Goal: Find specific page/section: Find specific page/section

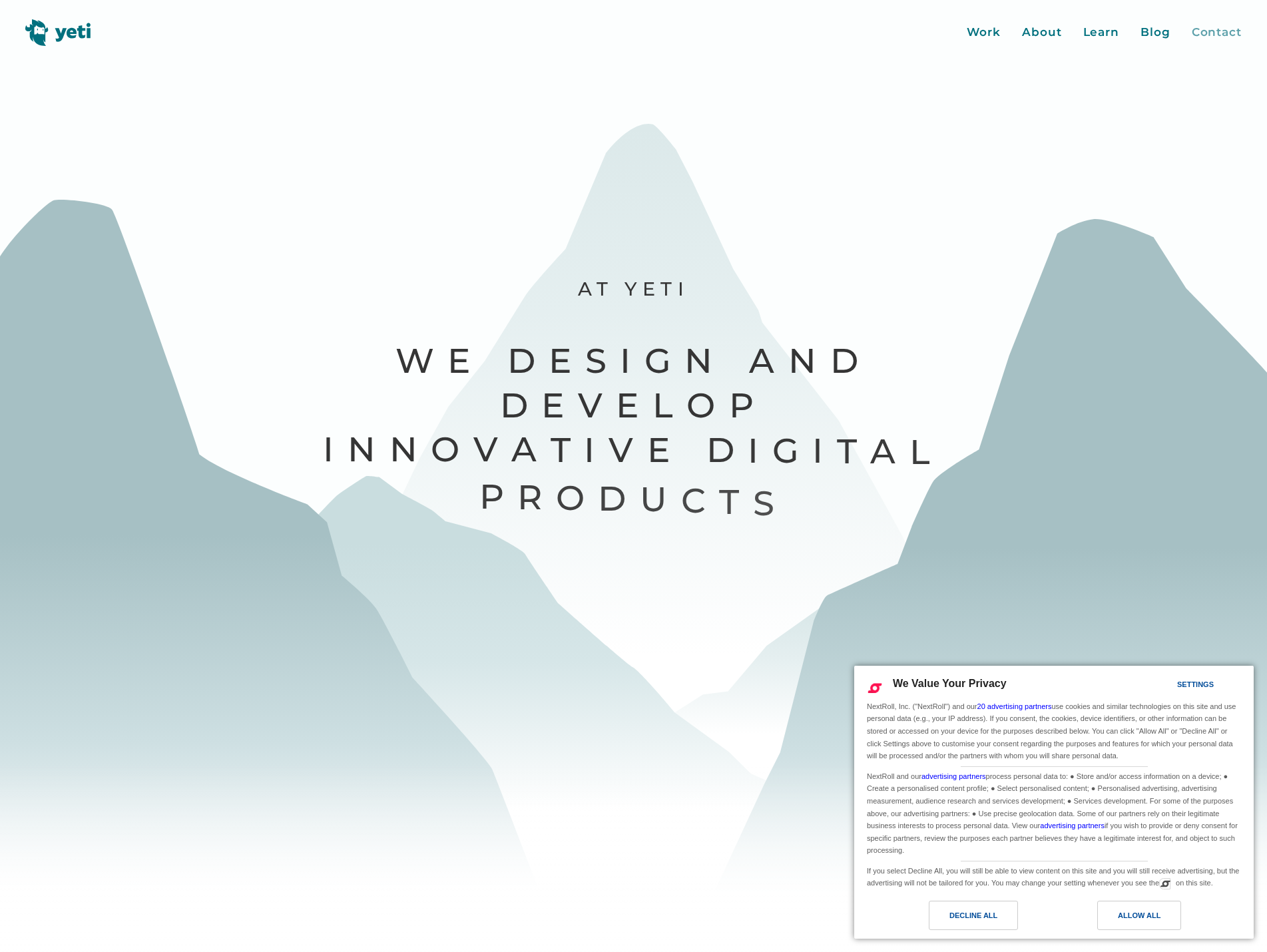
click at [1206, 28] on div "Contact" at bounding box center [1217, 33] width 50 height 18
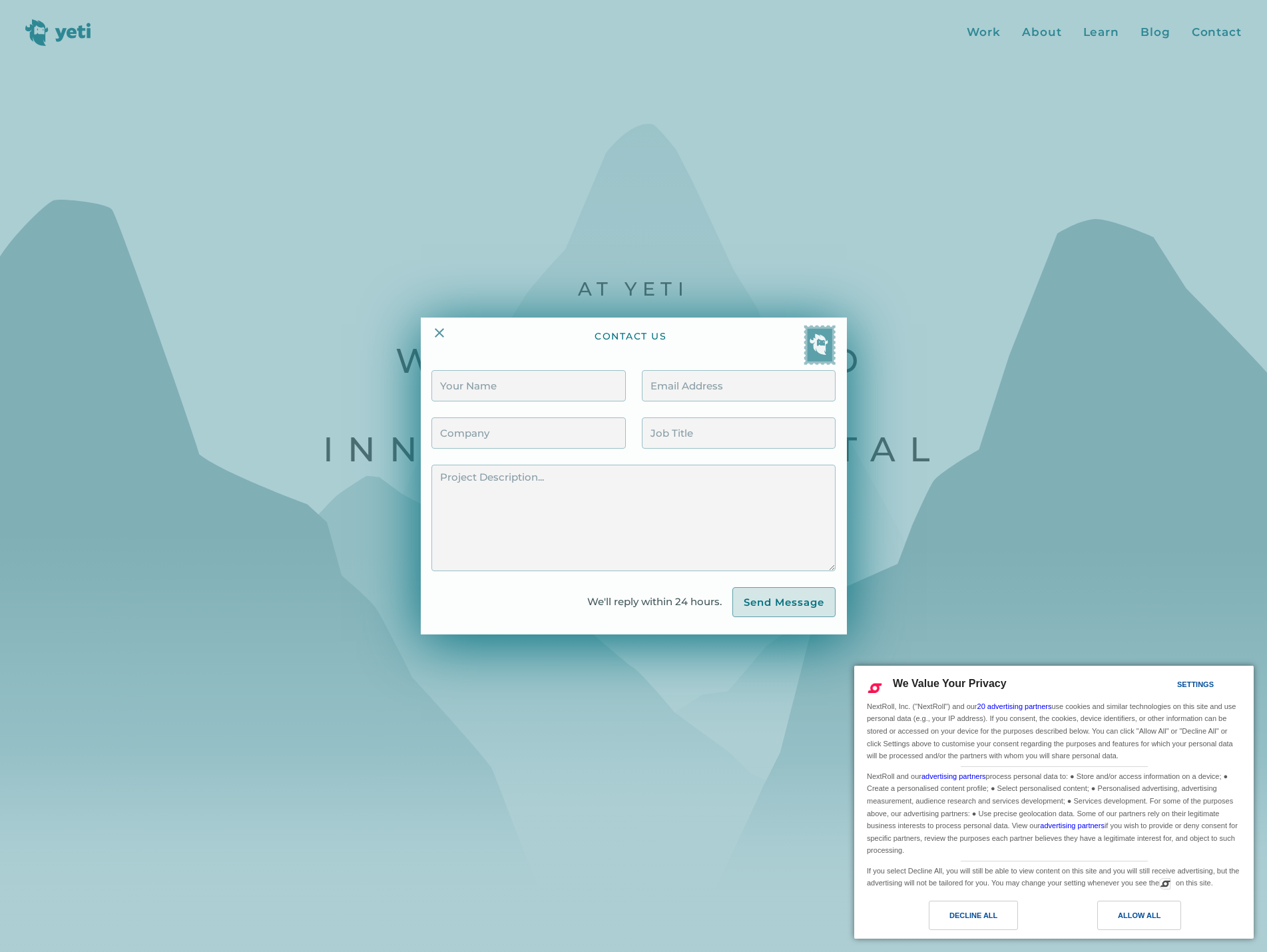
scroll to position [133, 0]
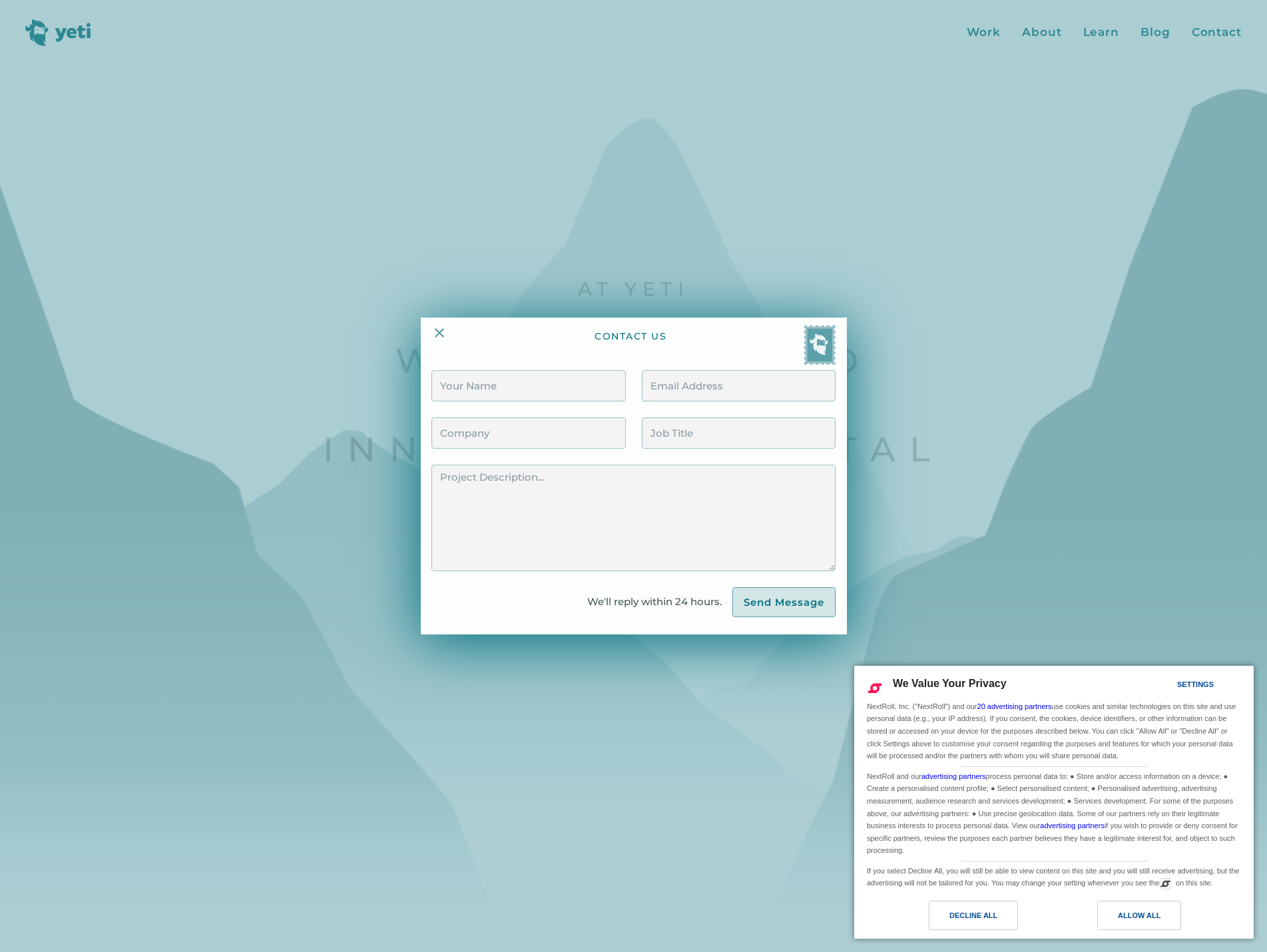
click at [991, 235] on div at bounding box center [633, 476] width 1267 height 952
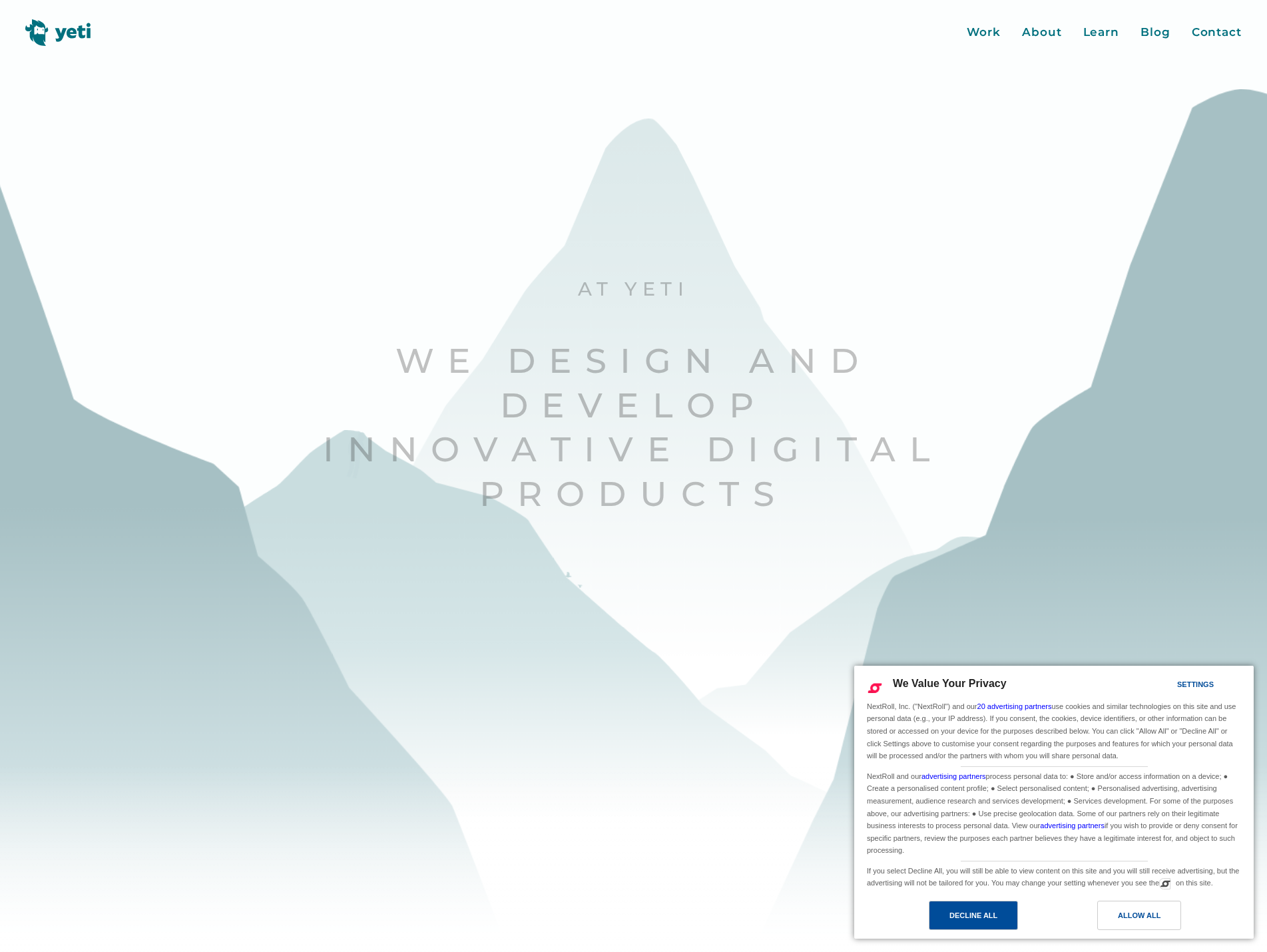
click at [980, 910] on div "Decline All" at bounding box center [973, 916] width 48 height 15
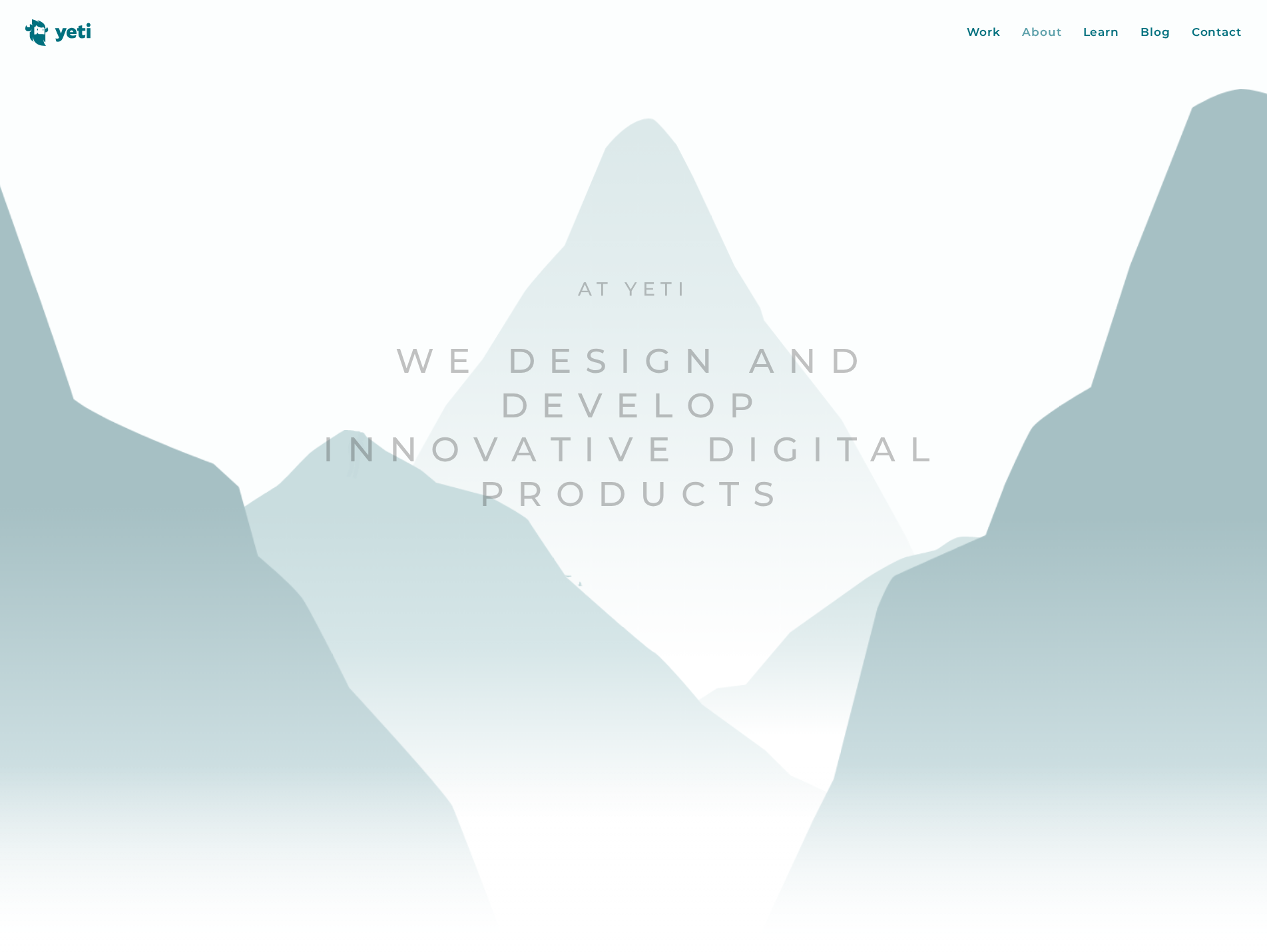
click at [1030, 32] on div "About" at bounding box center [1042, 33] width 40 height 18
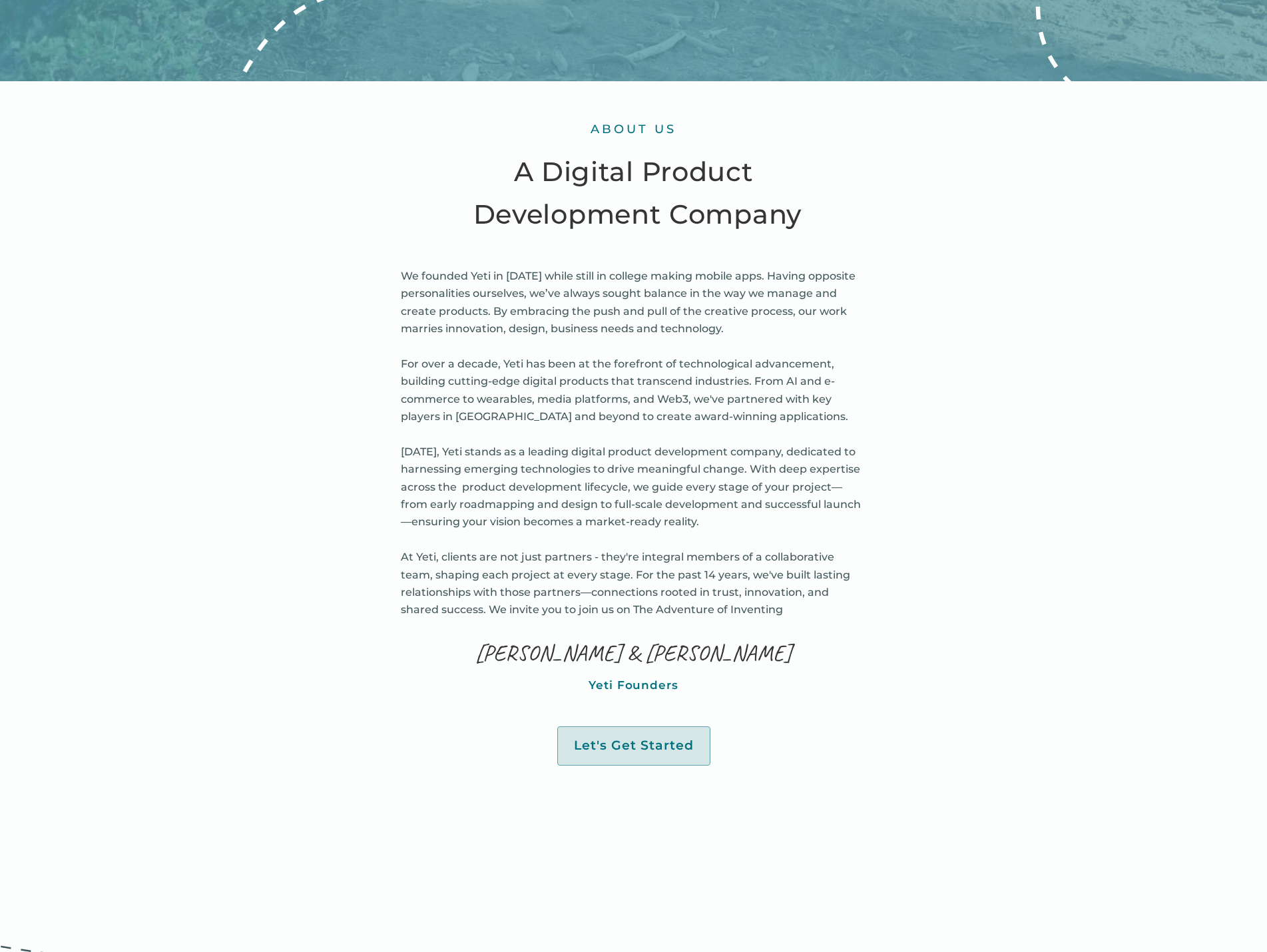
scroll to position [1065, 0]
